Goal: Task Accomplishment & Management: Manage account settings

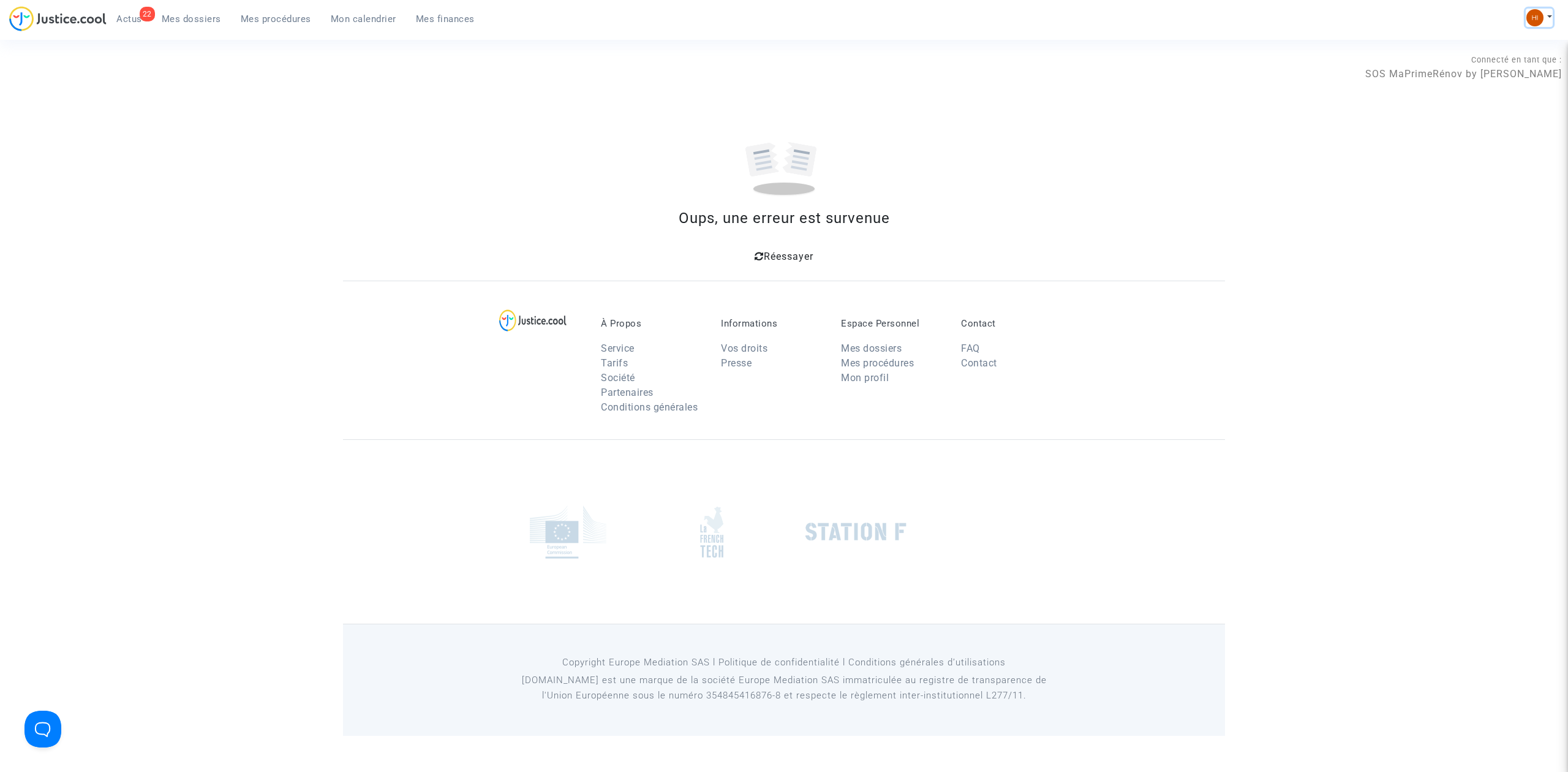
click at [1542, 18] on img at bounding box center [1535, 17] width 17 height 17
click at [1485, 61] on link "Changer de compte" at bounding box center [1490, 63] width 124 height 20
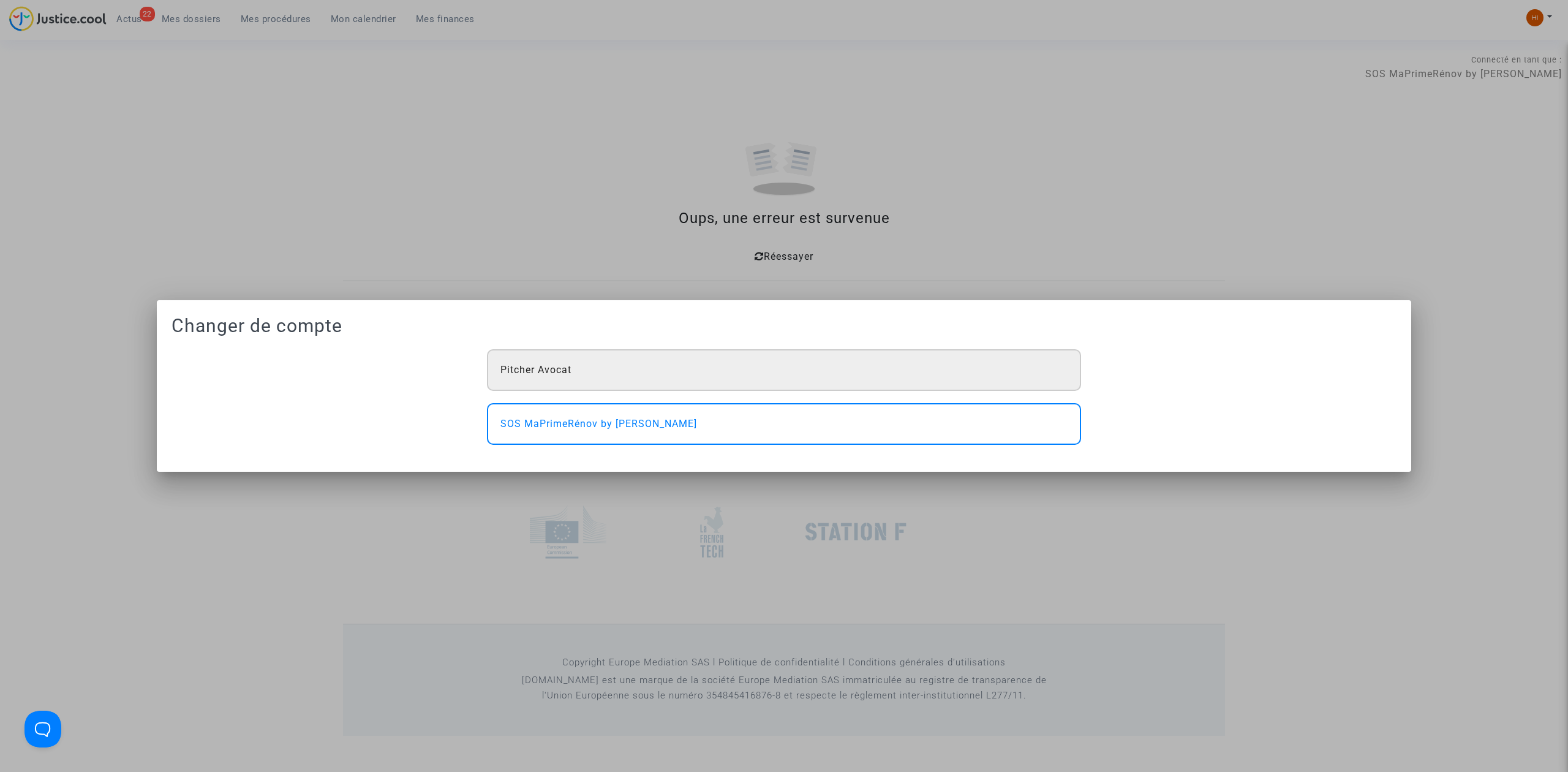
click at [613, 366] on div "Pitcher Avocat" at bounding box center [784, 369] width 594 height 42
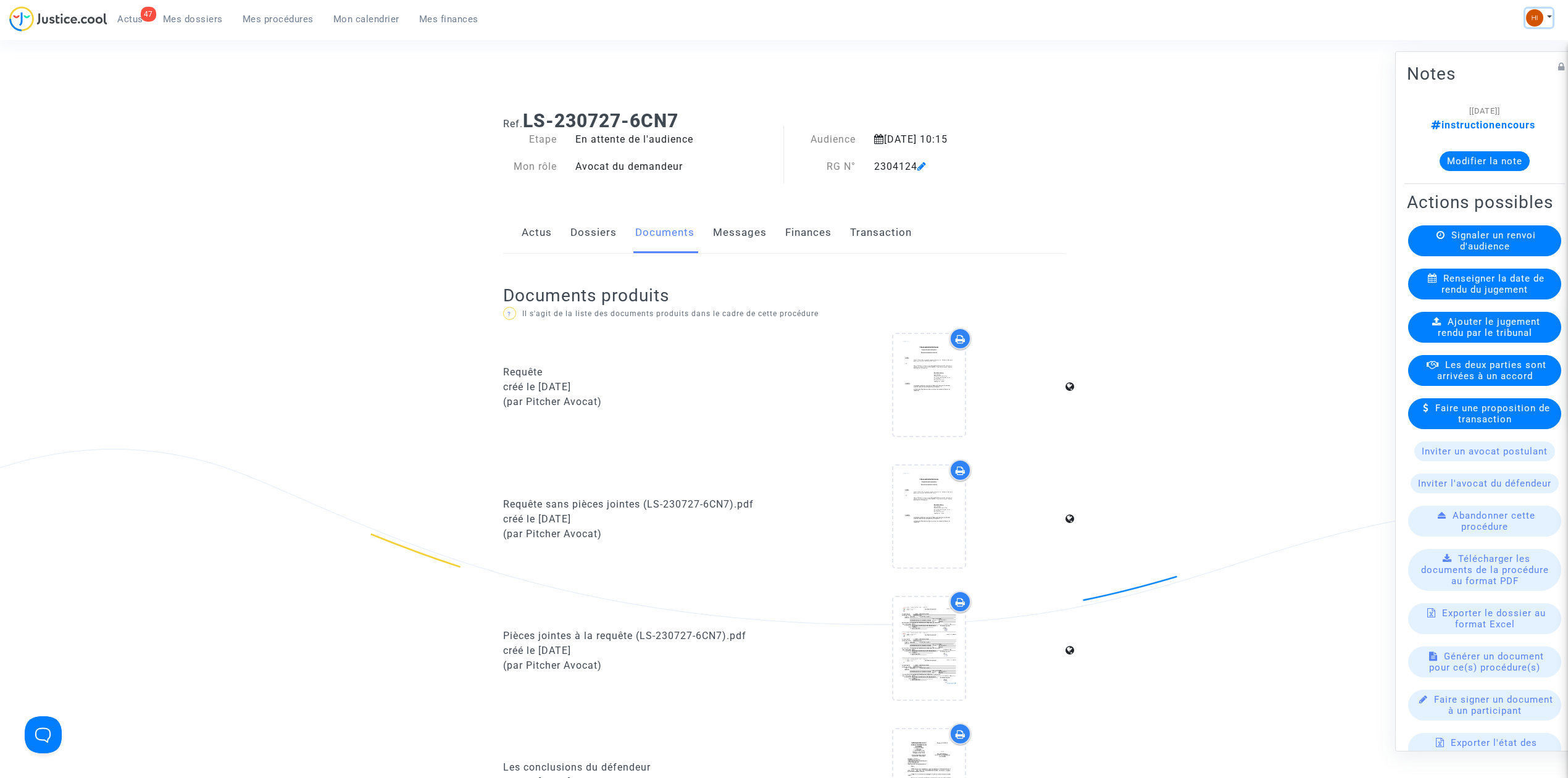
click at [1537, 23] on img at bounding box center [1534, 18] width 18 height 18
click at [1471, 63] on link "Changer de compte" at bounding box center [1489, 63] width 125 height 20
